Goal: Task Accomplishment & Management: Complete application form

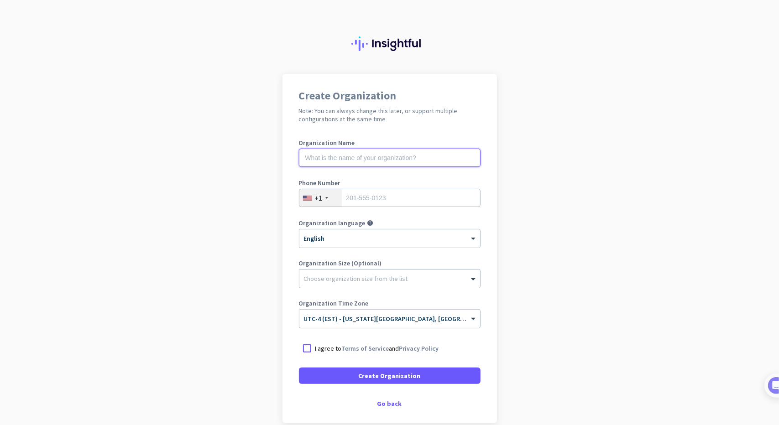
click at [320, 150] on input "text" at bounding box center [390, 158] width 182 height 18
type input "Mast Labs"
click at [353, 156] on input "text" at bounding box center [390, 158] width 182 height 18
type input "Mercor"
type input "9543033345"
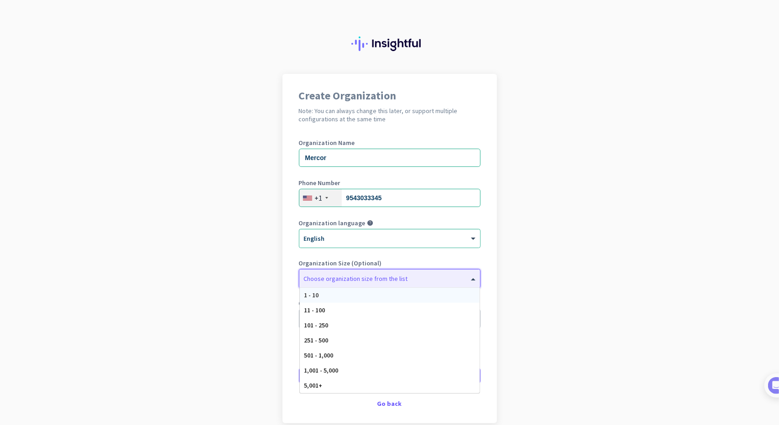
click at [382, 275] on div at bounding box center [389, 276] width 181 height 9
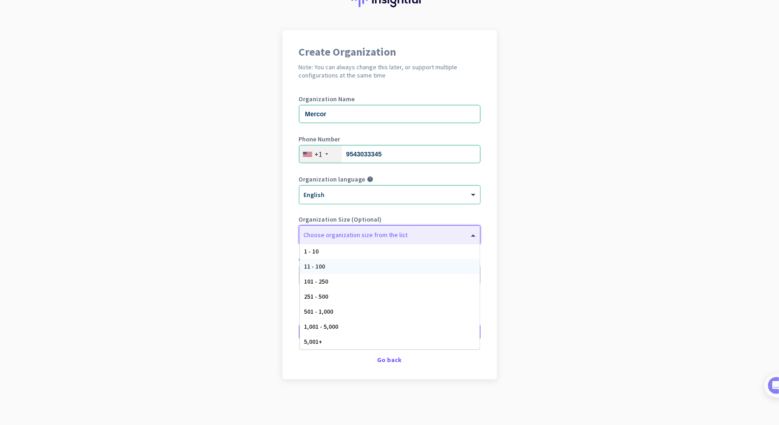
click at [283, 191] on div "Create Organization Note: You can always change this later, or support multiple…" at bounding box center [389, 204] width 214 height 349
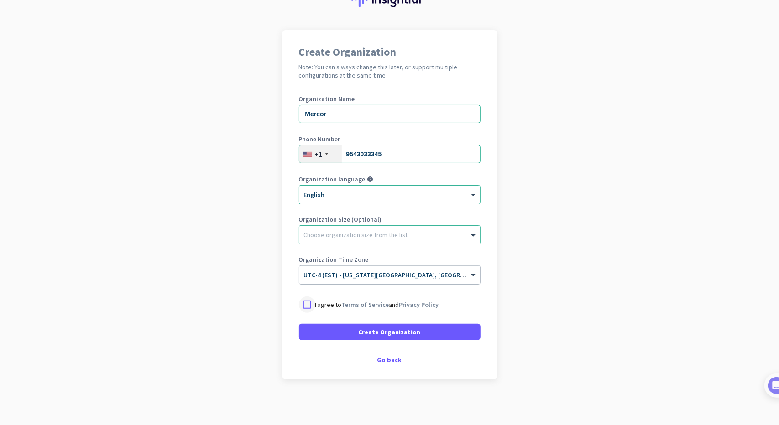
click at [302, 303] on div at bounding box center [307, 304] width 16 height 16
click at [323, 333] on span at bounding box center [390, 332] width 182 height 22
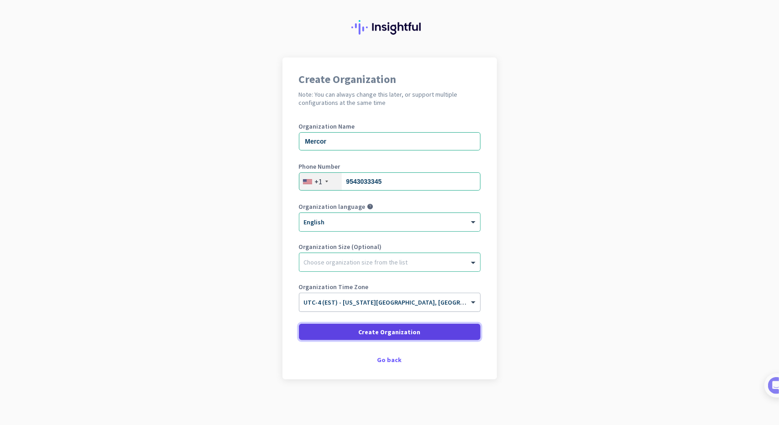
scroll to position [16, 0]
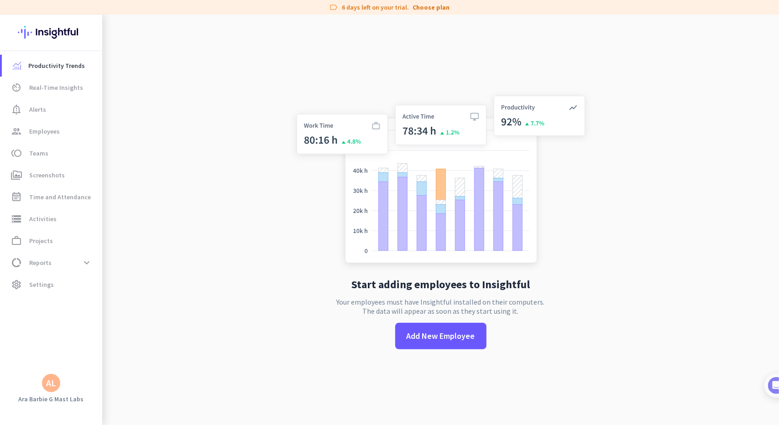
click at [53, 383] on div "AL" at bounding box center [51, 383] width 10 height 9
click at [79, 369] on span "Sign out" at bounding box center [99, 366] width 55 height 8
